Goal: Find contact information: Obtain details needed to contact an individual or organization

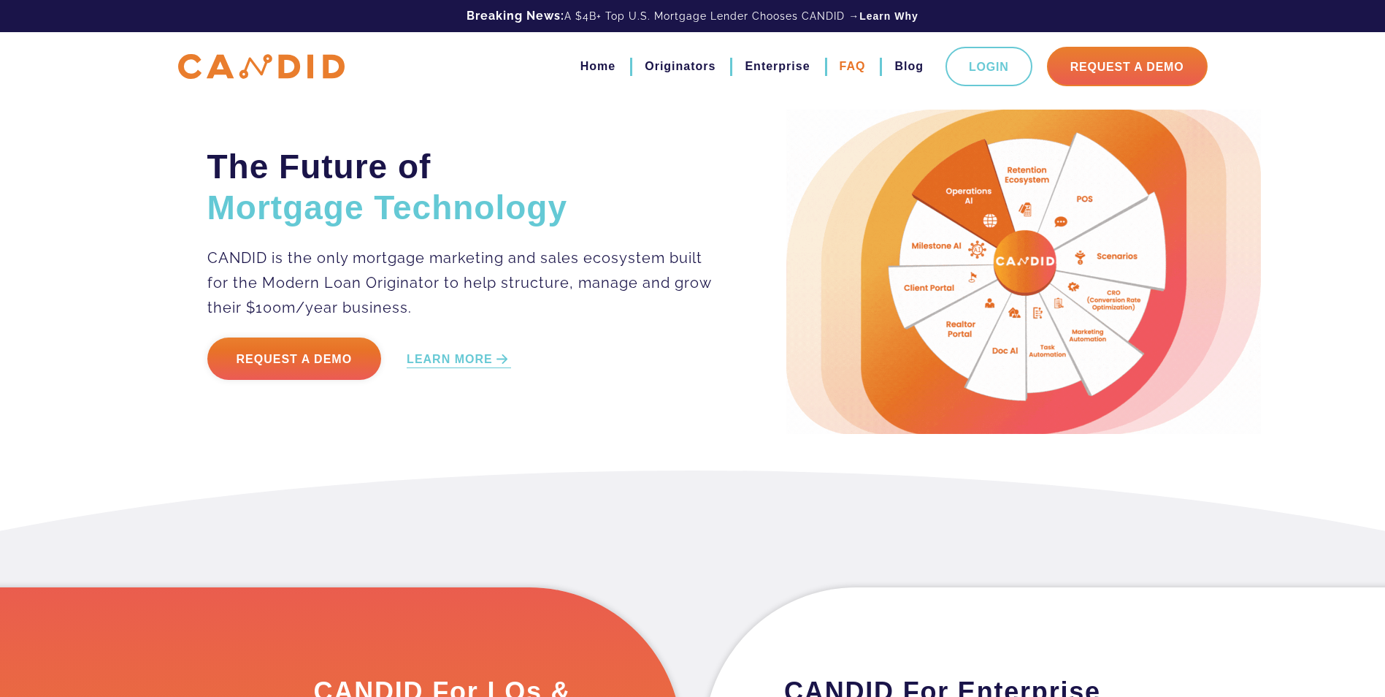
click at [849, 65] on link "FAQ" at bounding box center [853, 66] width 26 height 25
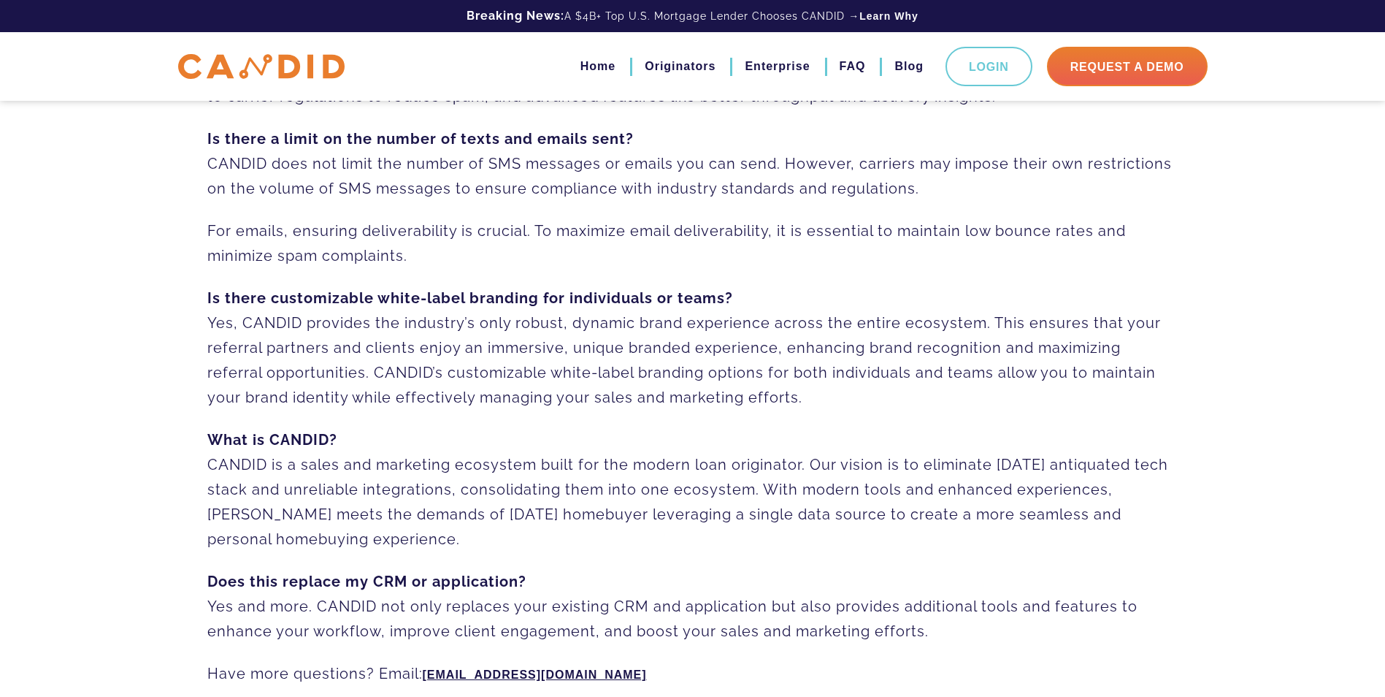
scroll to position [1003, 0]
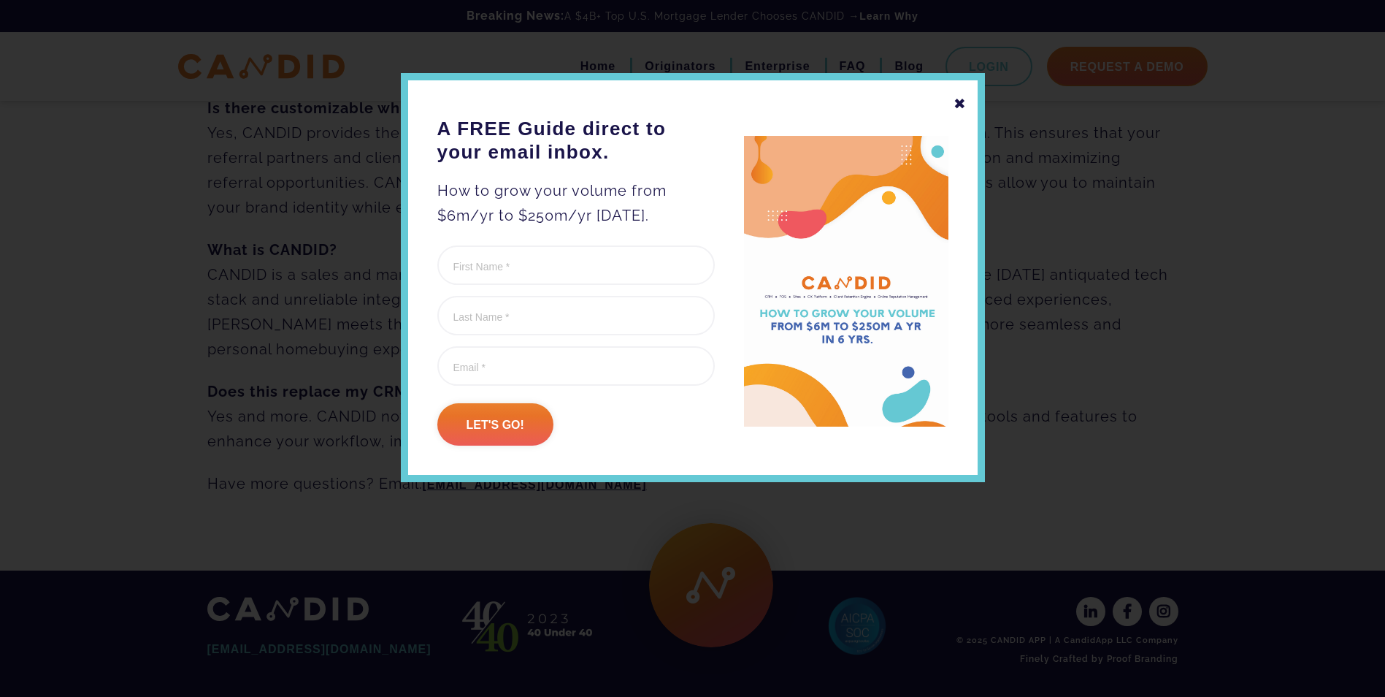
click at [960, 104] on div "✖" at bounding box center [960, 103] width 13 height 25
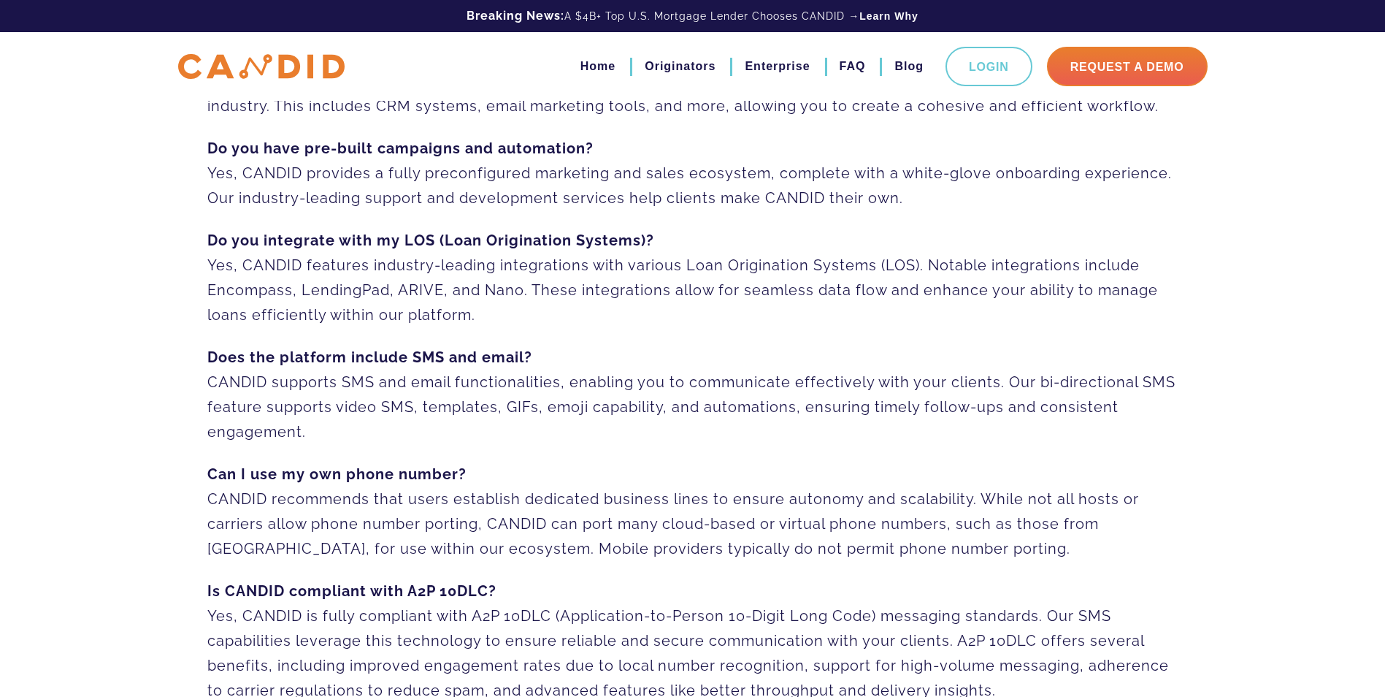
scroll to position [0, 0]
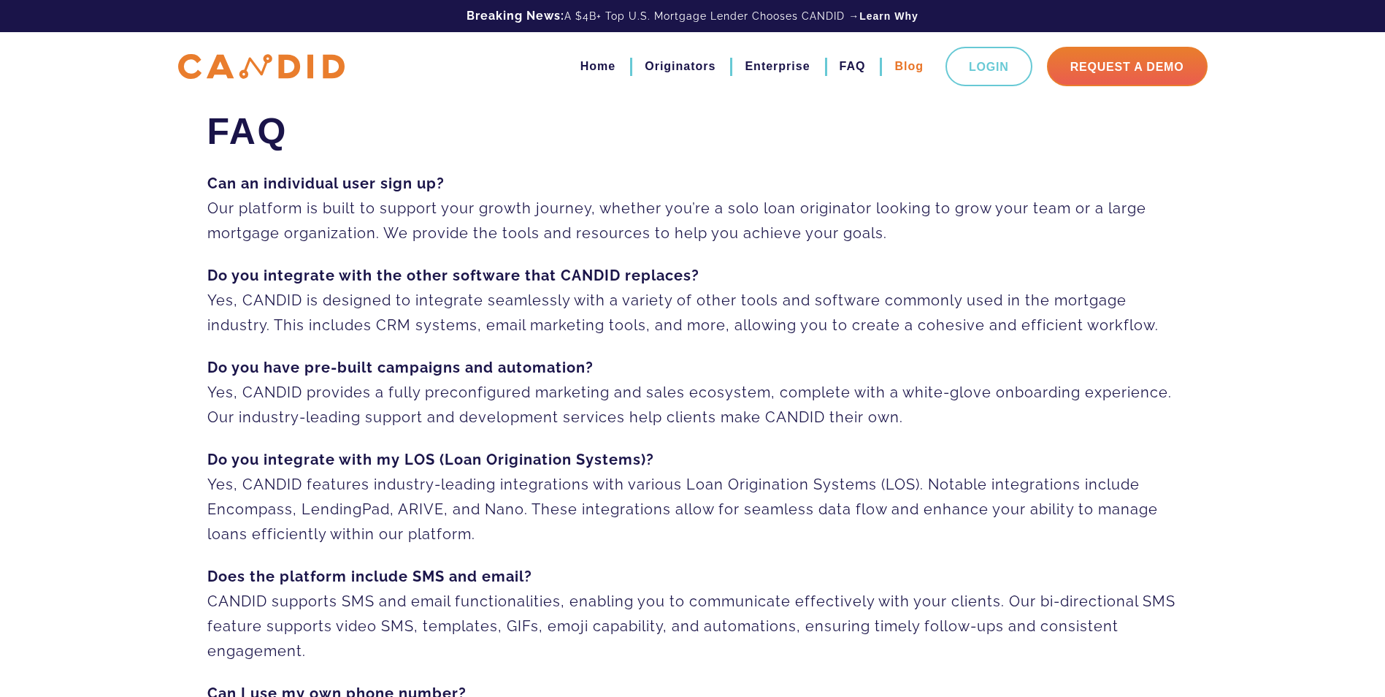
click at [906, 68] on link "Blog" at bounding box center [909, 66] width 29 height 25
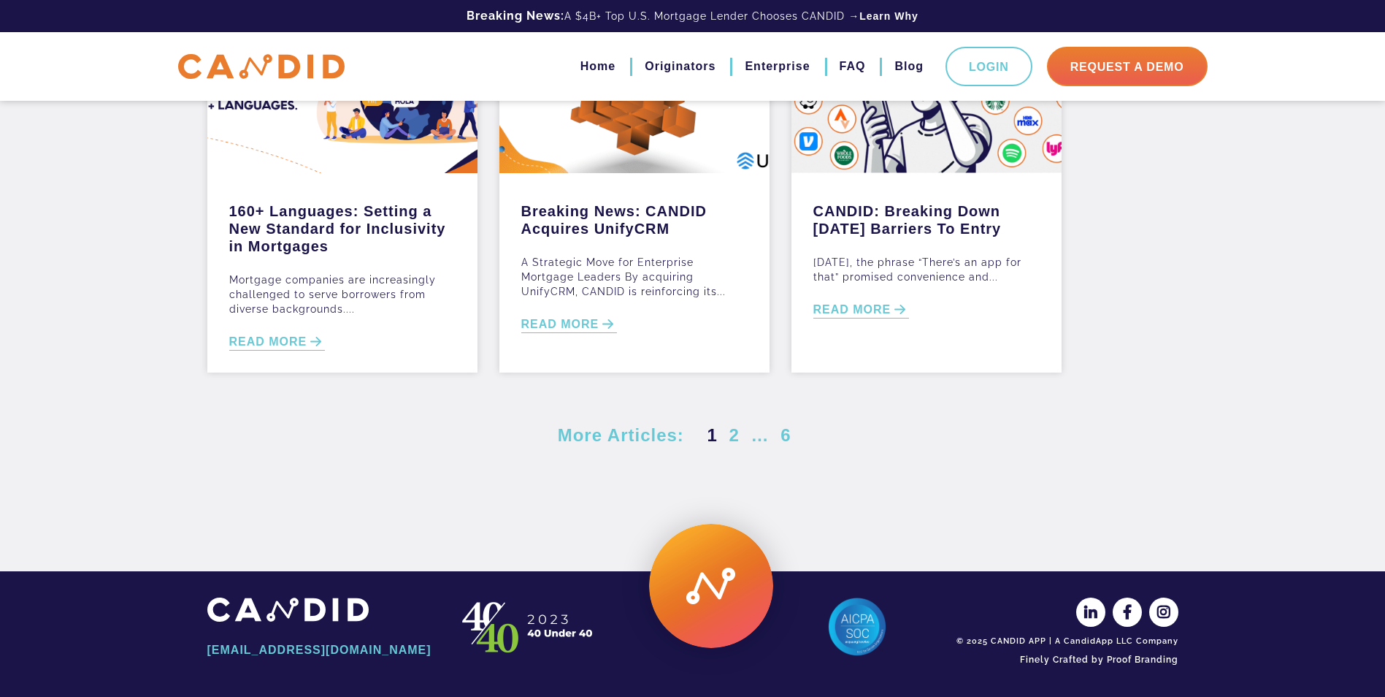
scroll to position [600, 0]
click at [718, 576] on img at bounding box center [711, 585] width 124 height 124
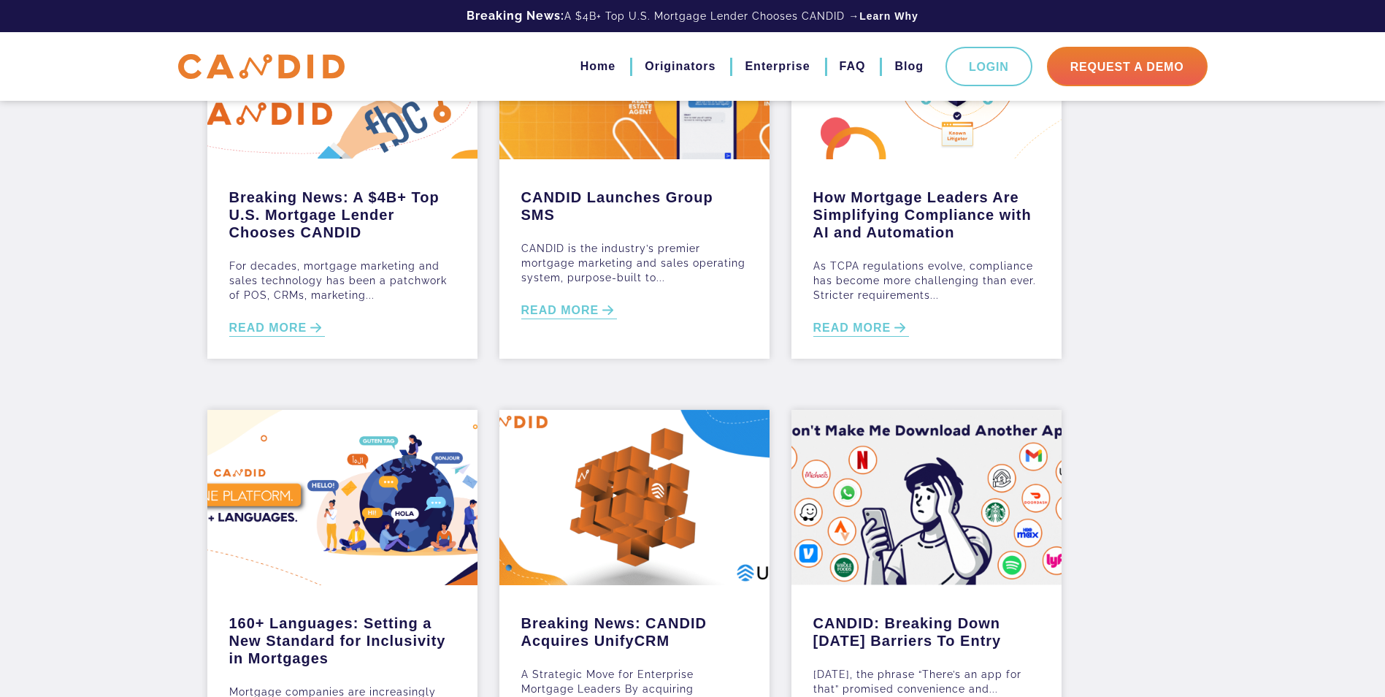
scroll to position [0, 0]
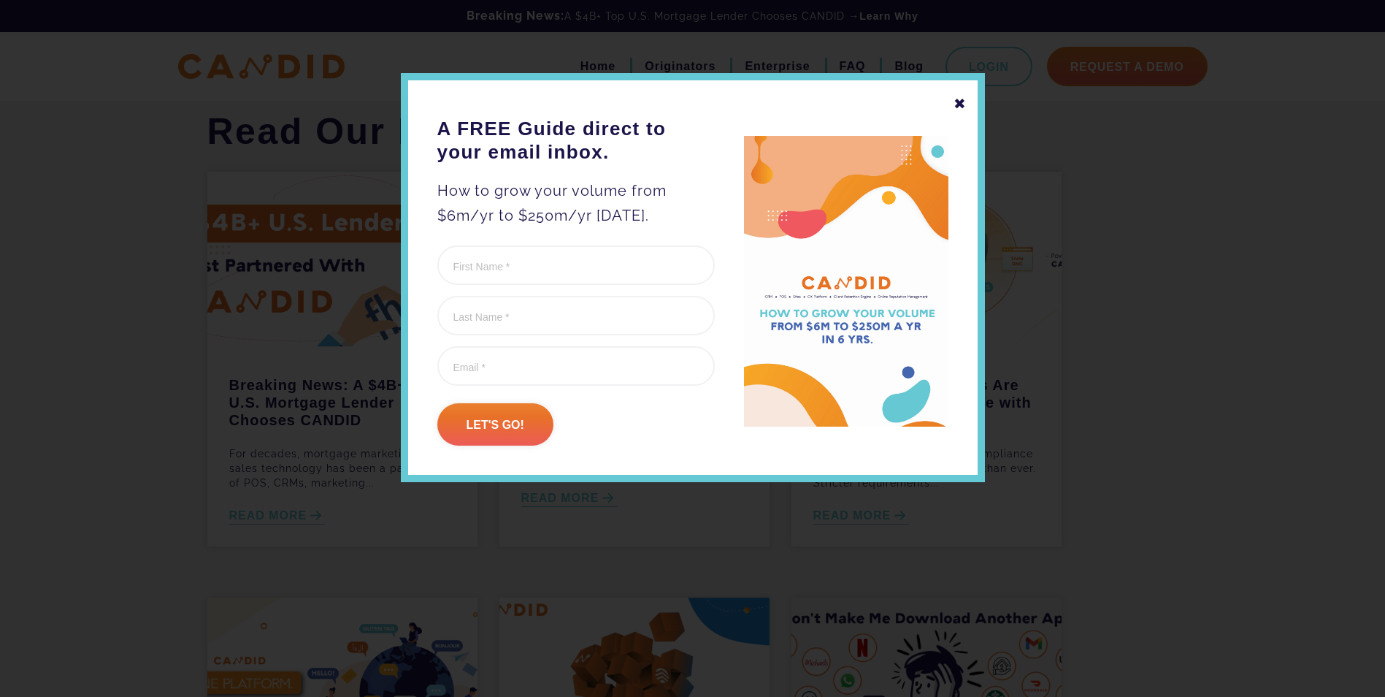
click at [957, 107] on div "✖" at bounding box center [960, 103] width 13 height 25
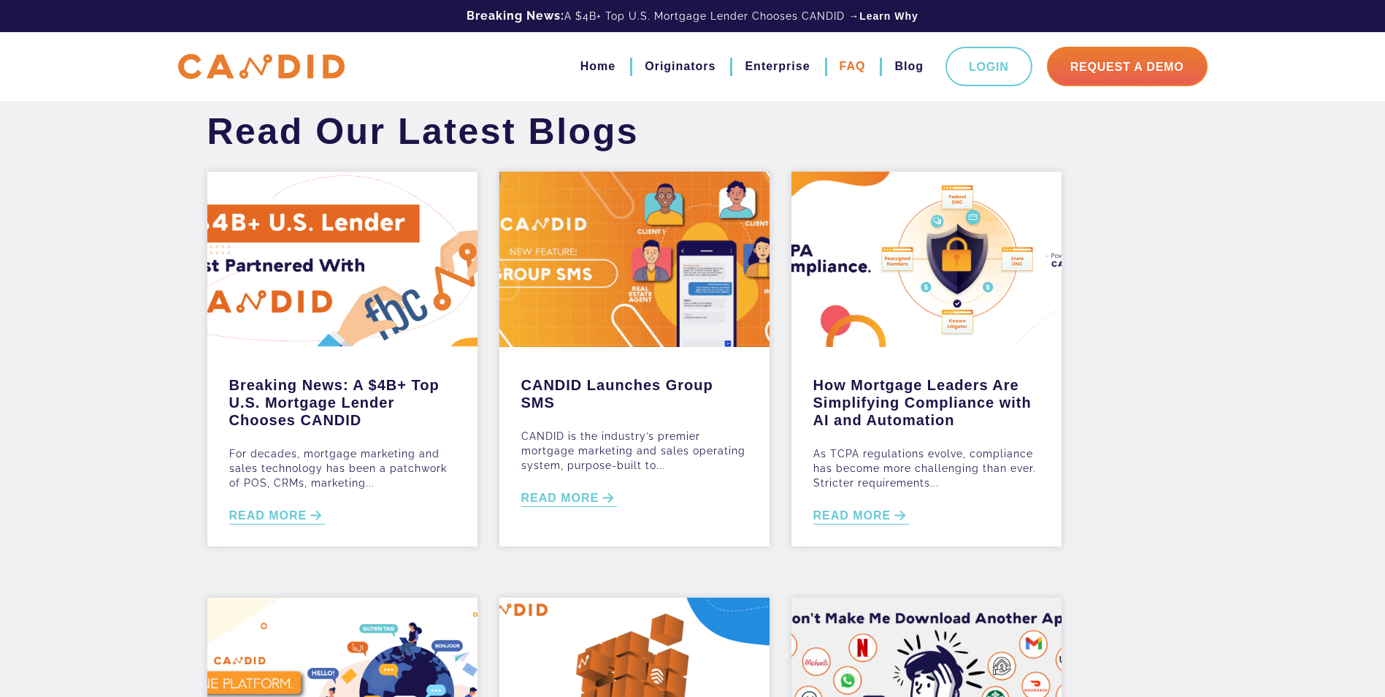
click at [849, 70] on link "FAQ" at bounding box center [853, 66] width 26 height 25
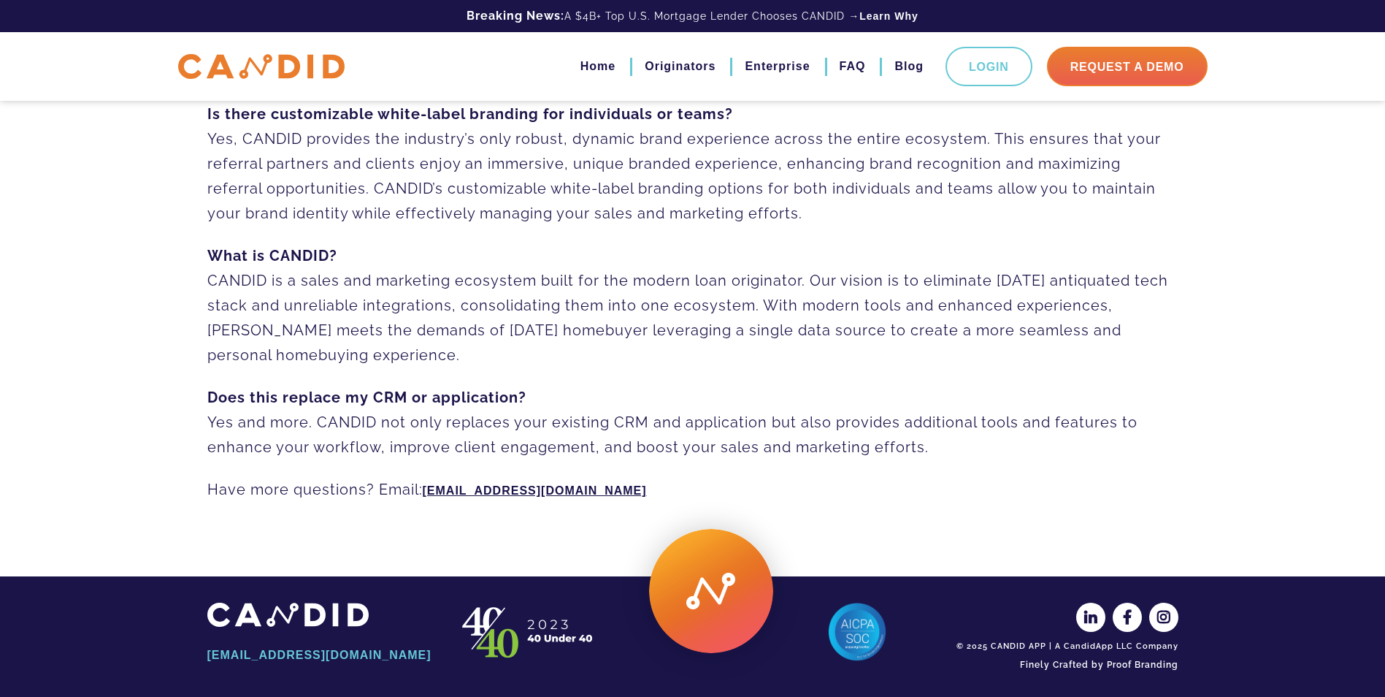
scroll to position [1003, 0]
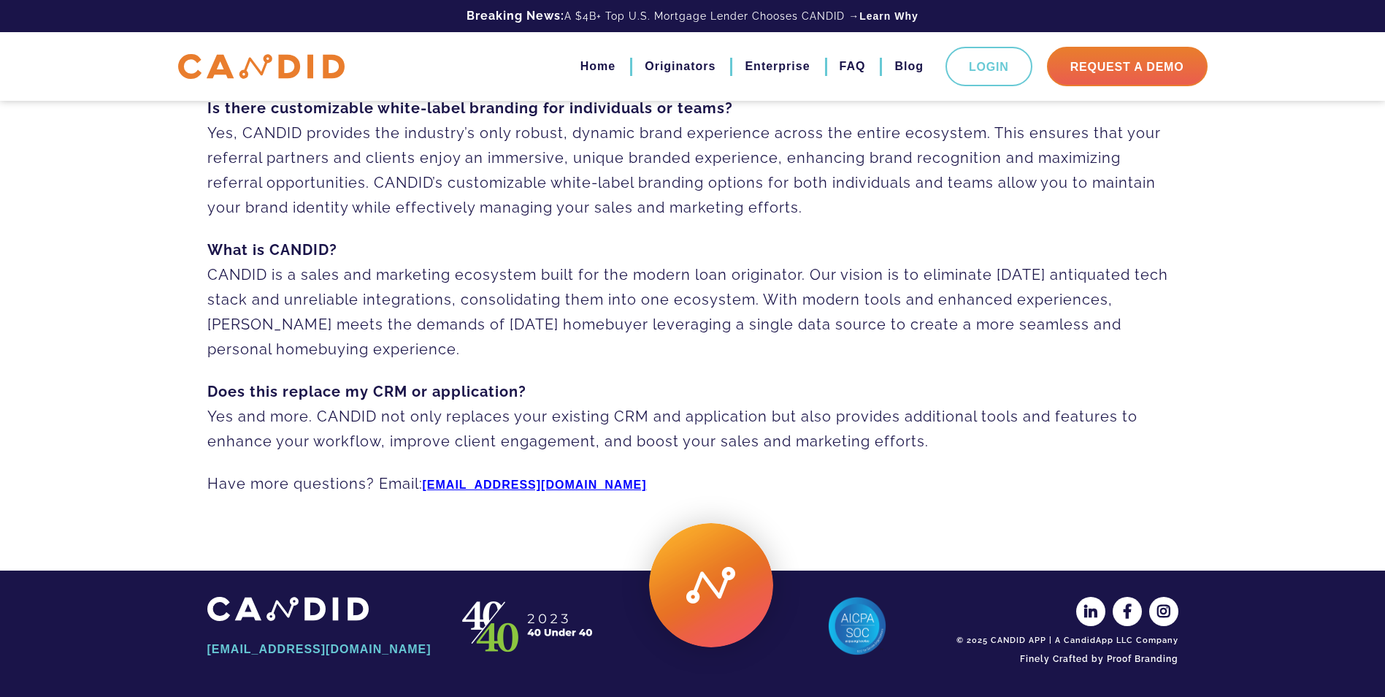
click at [477, 483] on link "[EMAIL_ADDRESS][DOMAIN_NAME]" at bounding box center [535, 484] width 224 height 12
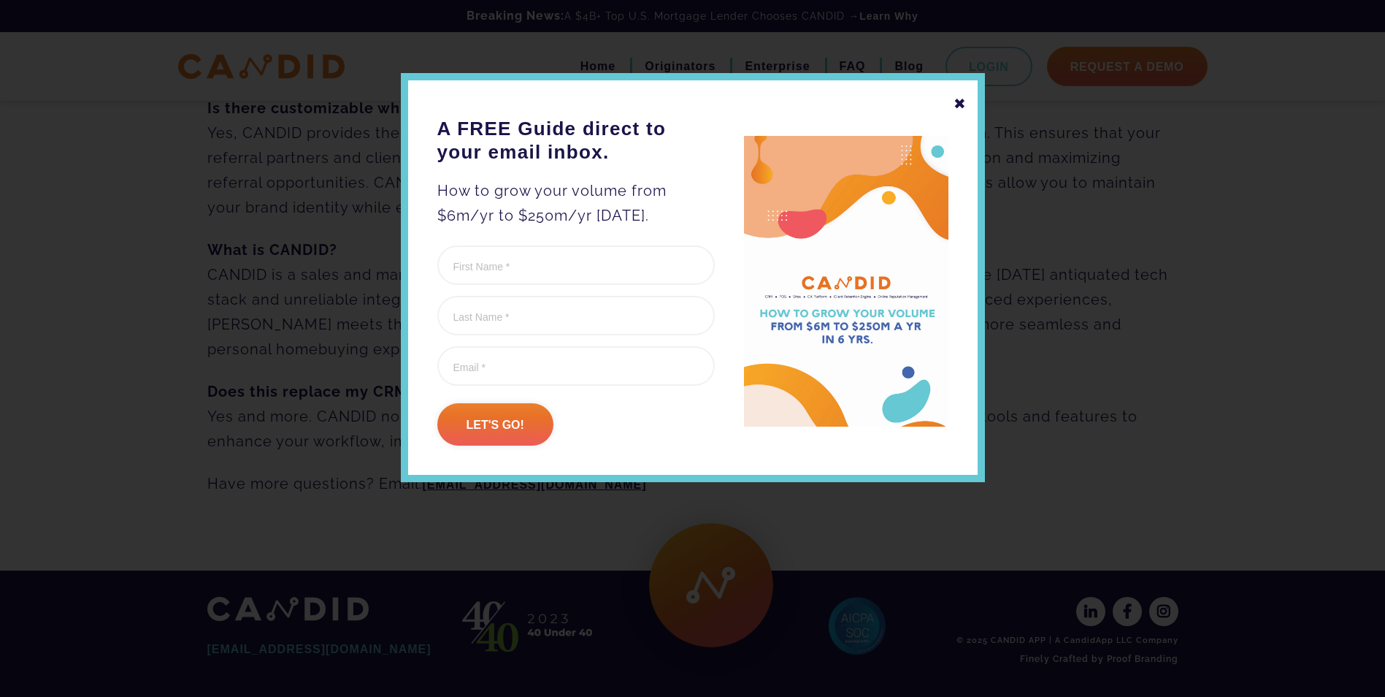
click at [959, 100] on div "✖" at bounding box center [960, 103] width 13 height 25
